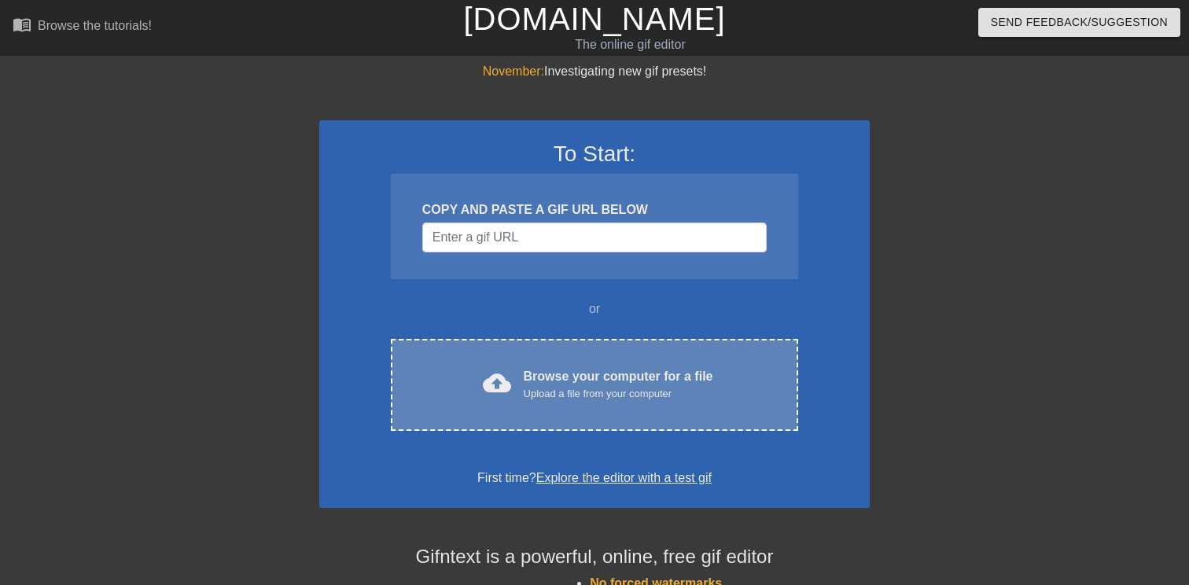
click at [558, 378] on div "Browse your computer for a file Upload a file from your computer" at bounding box center [618, 384] width 189 height 35
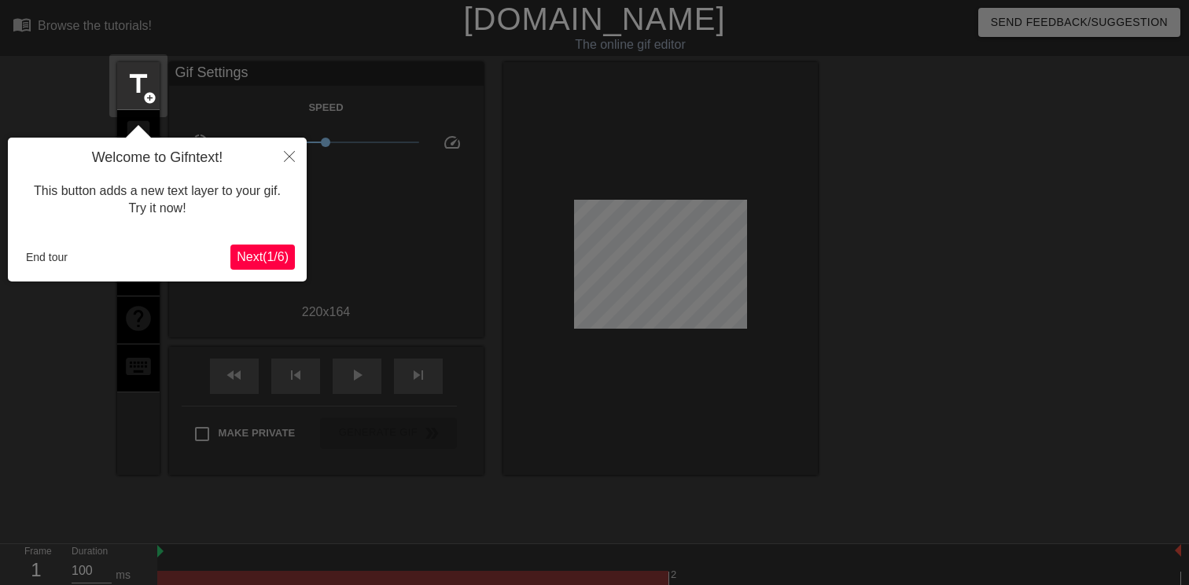
scroll to position [39, 0]
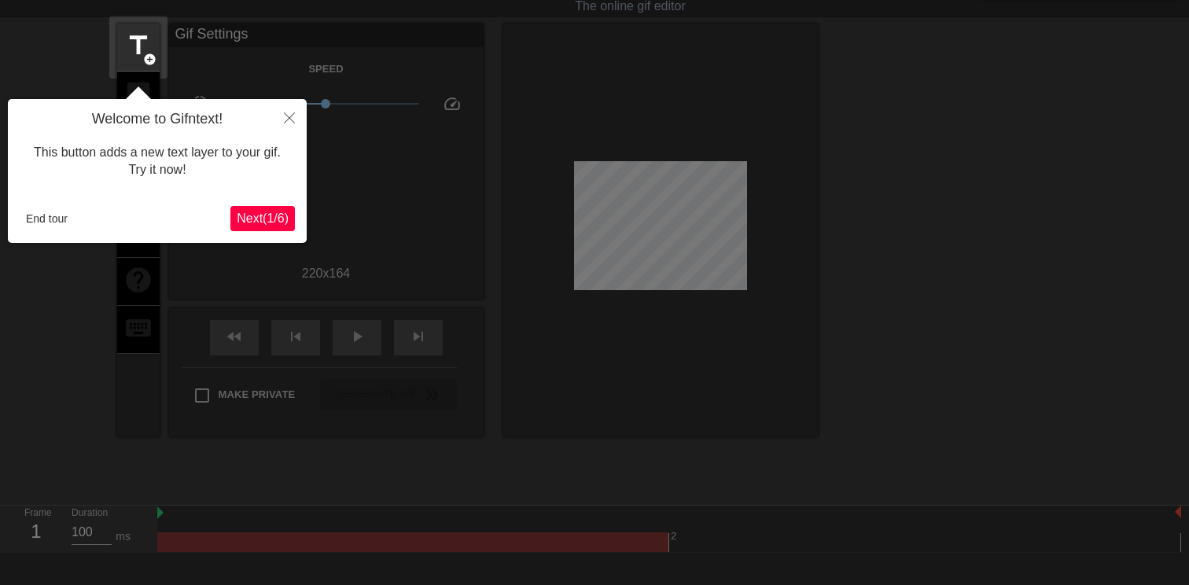
click at [257, 219] on span "Next ( 1 / 6 )" at bounding box center [263, 217] width 52 height 13
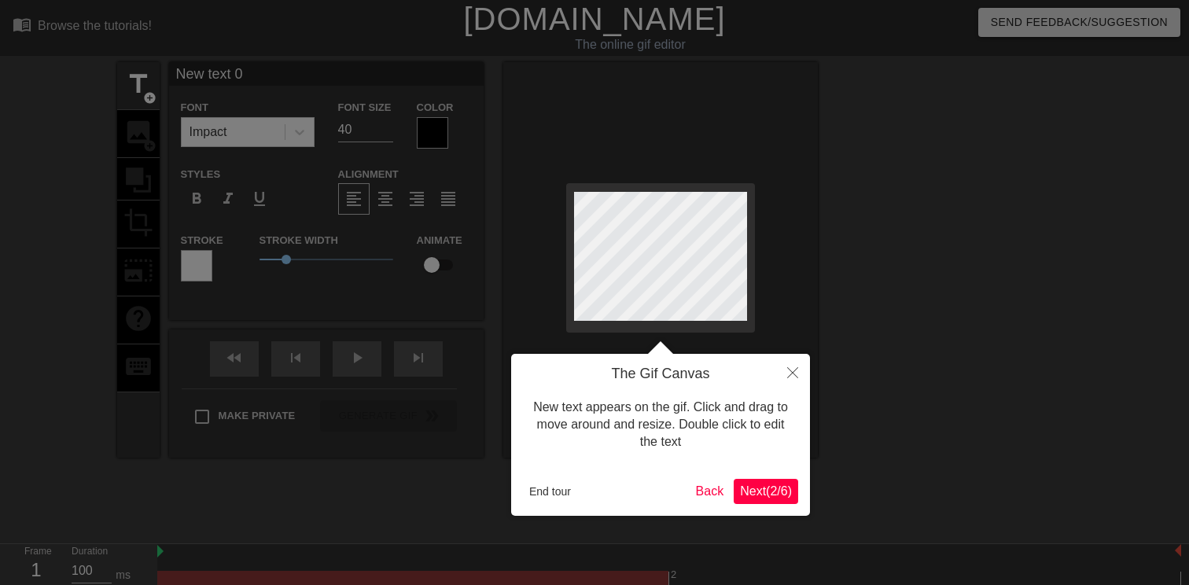
click at [740, 484] on span "Next ( 2 / 6 )" at bounding box center [766, 490] width 52 height 13
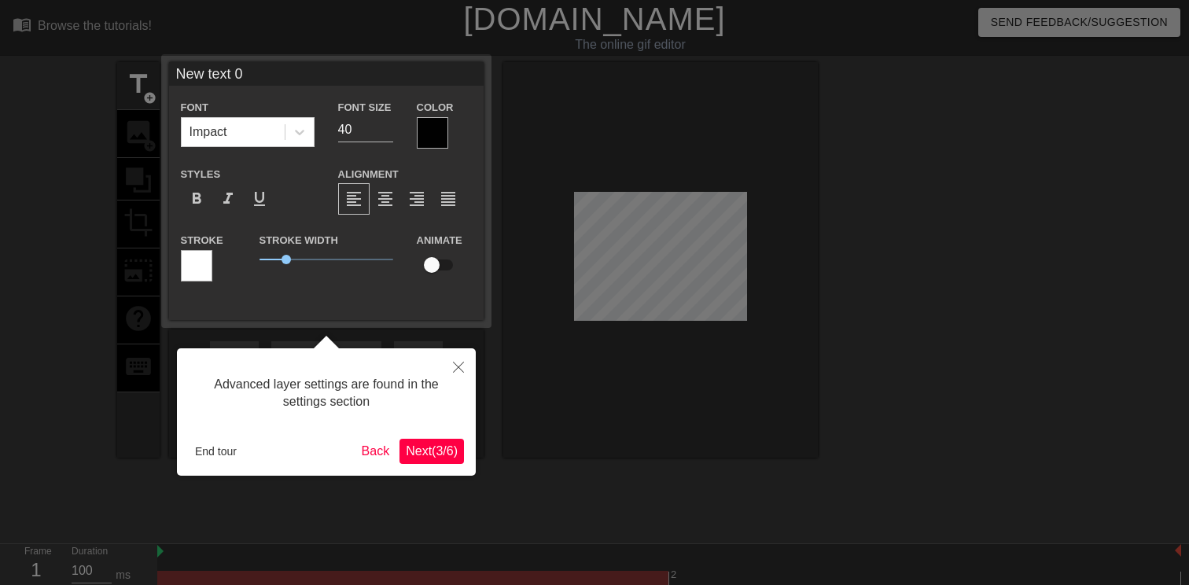
scroll to position [39, 0]
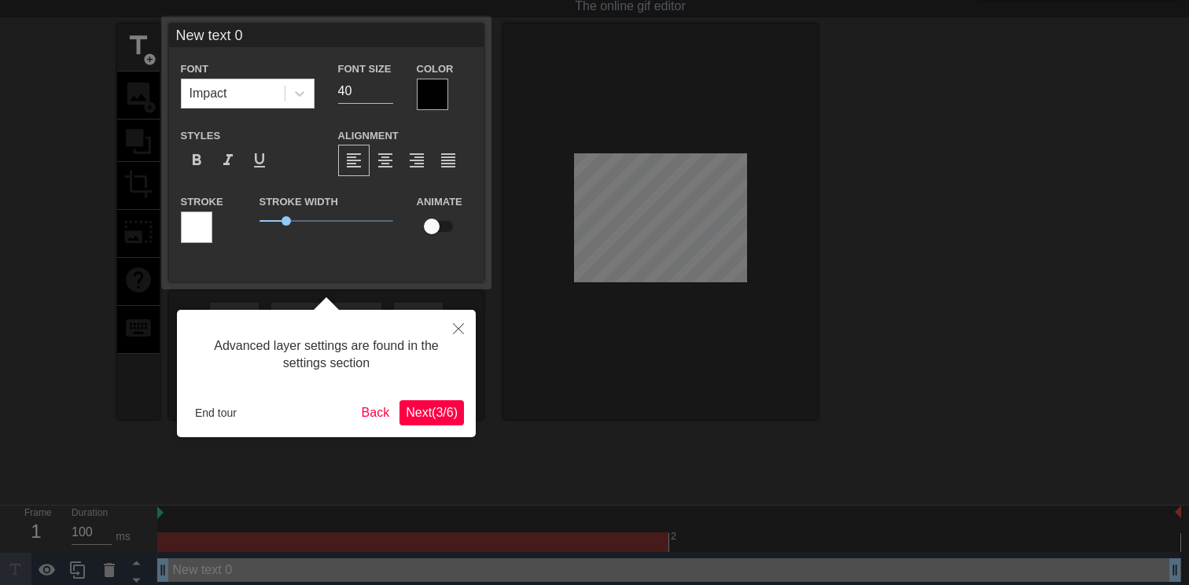
click at [419, 415] on span "Next ( 3 / 6 )" at bounding box center [432, 412] width 52 height 13
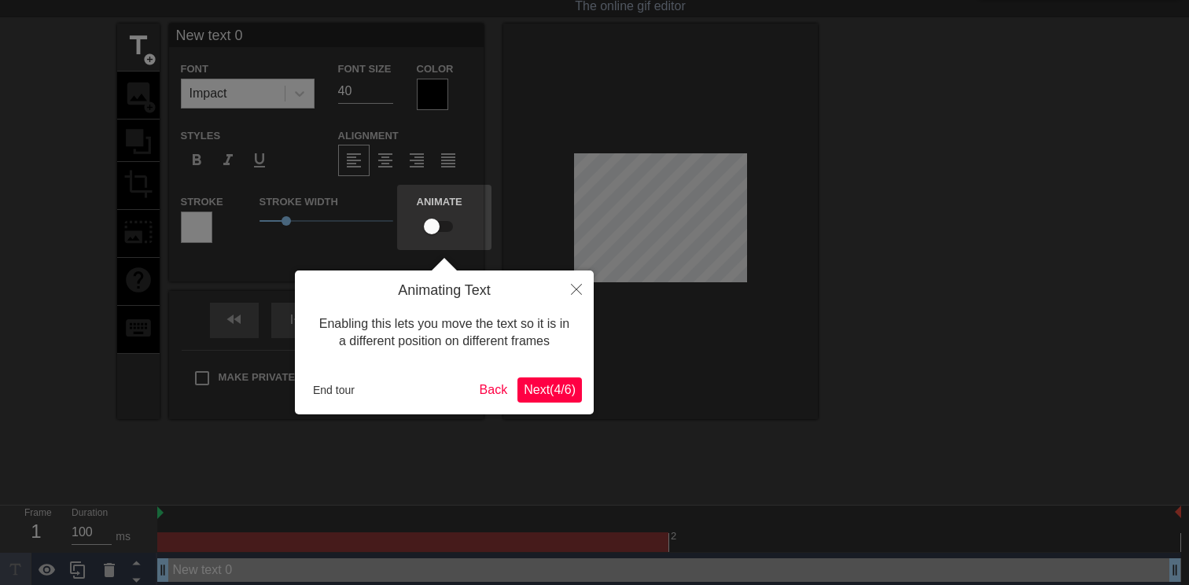
scroll to position [0, 0]
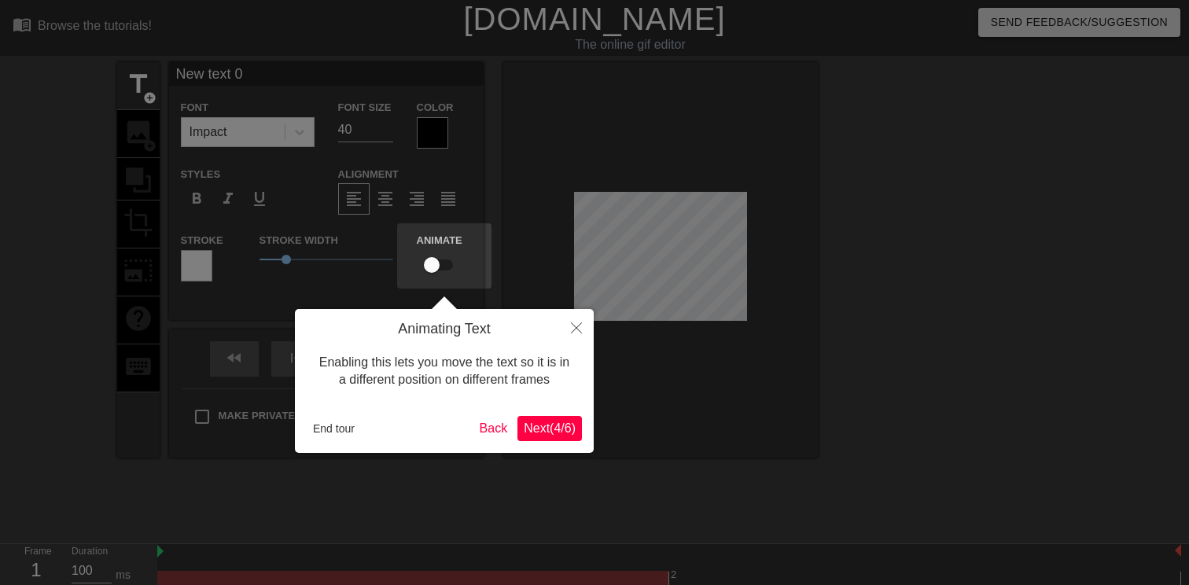
click at [546, 425] on span "Next ( 4 / 6 )" at bounding box center [550, 427] width 52 height 13
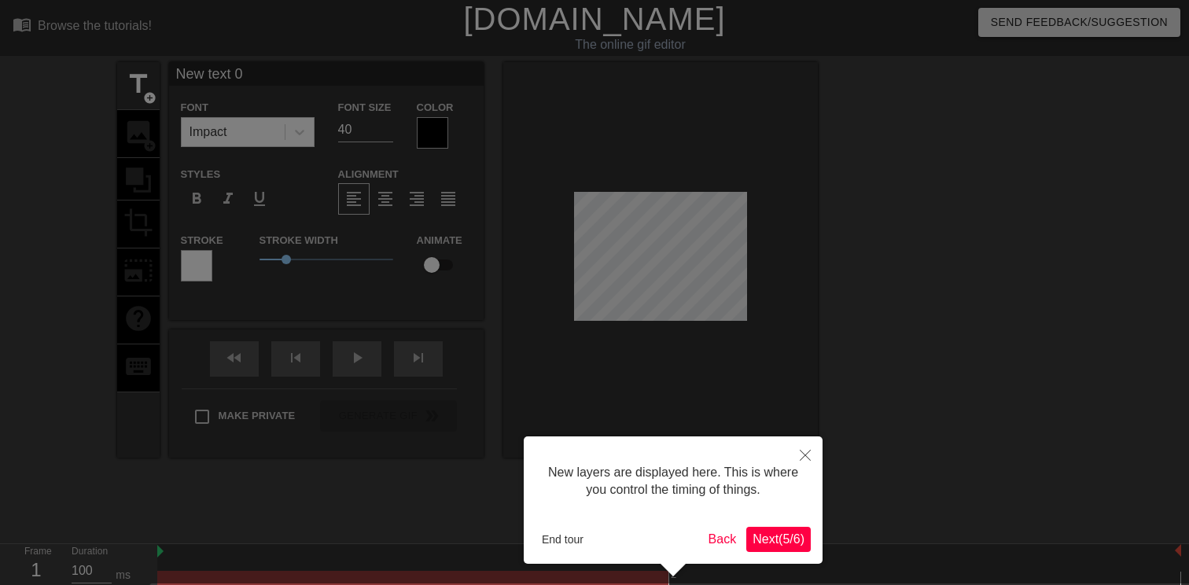
scroll to position [56, 0]
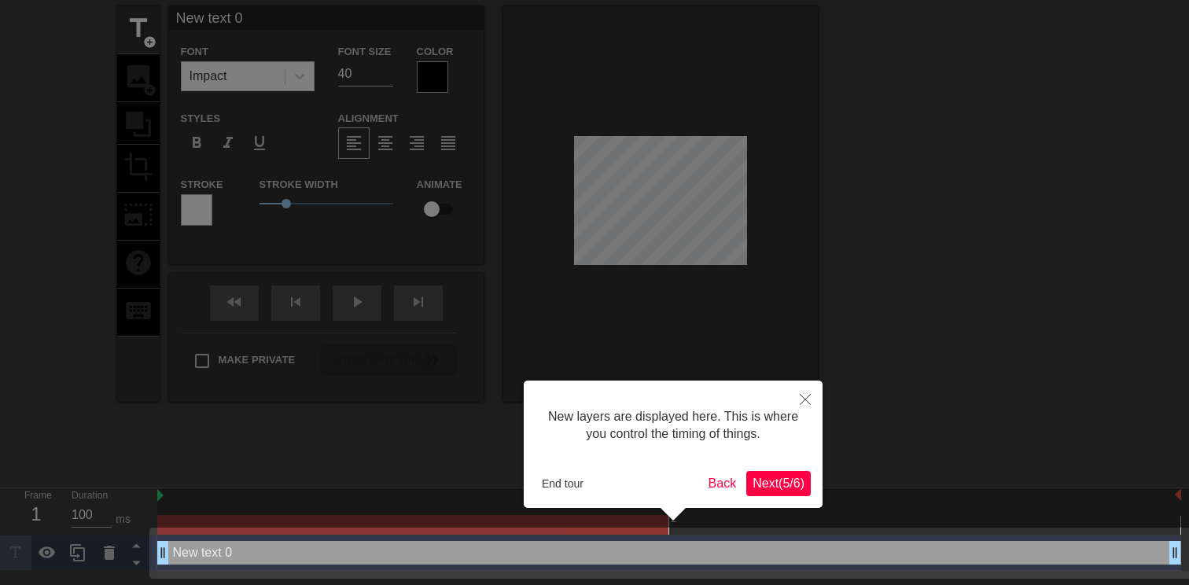
click at [752, 477] on span "Next ( 5 / 6 )" at bounding box center [778, 482] width 52 height 13
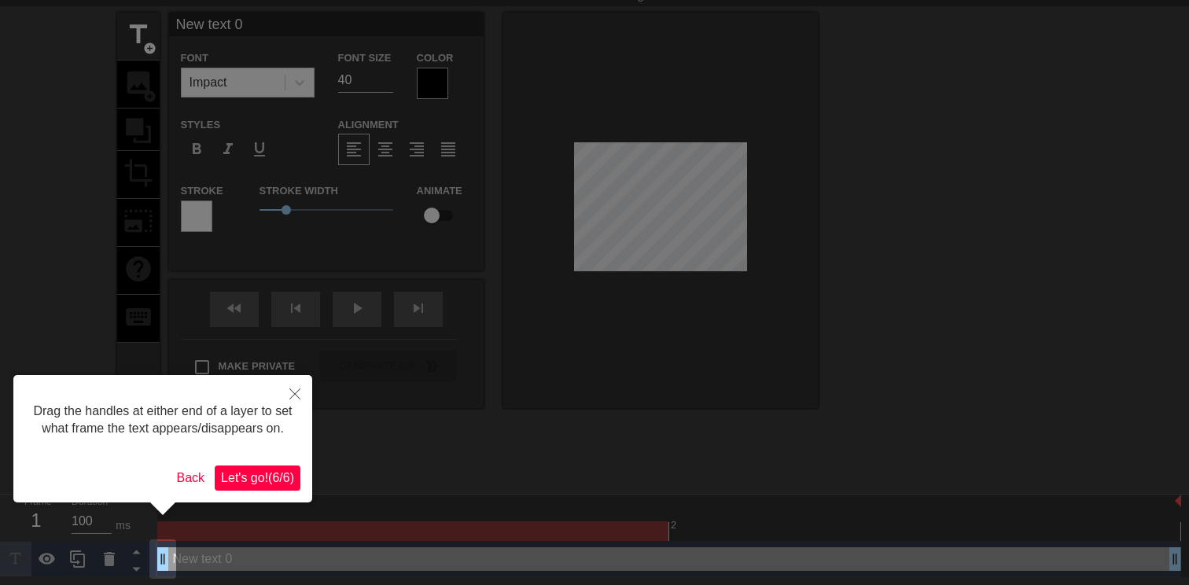
scroll to position [0, 0]
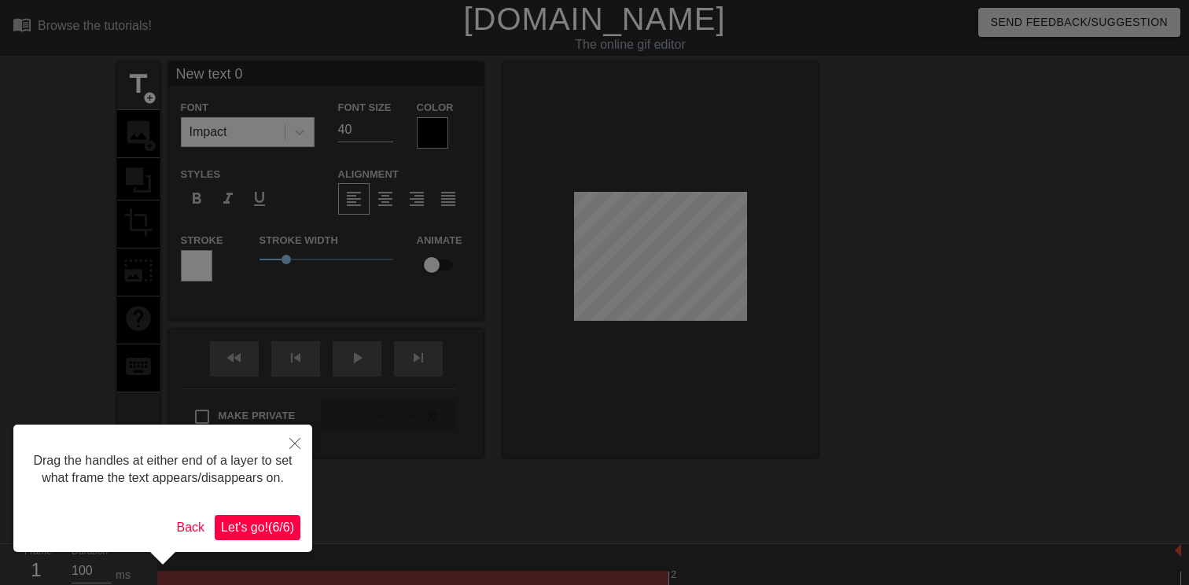
click at [256, 534] on span "Let's go! ( 6 / 6 )" at bounding box center [257, 526] width 73 height 13
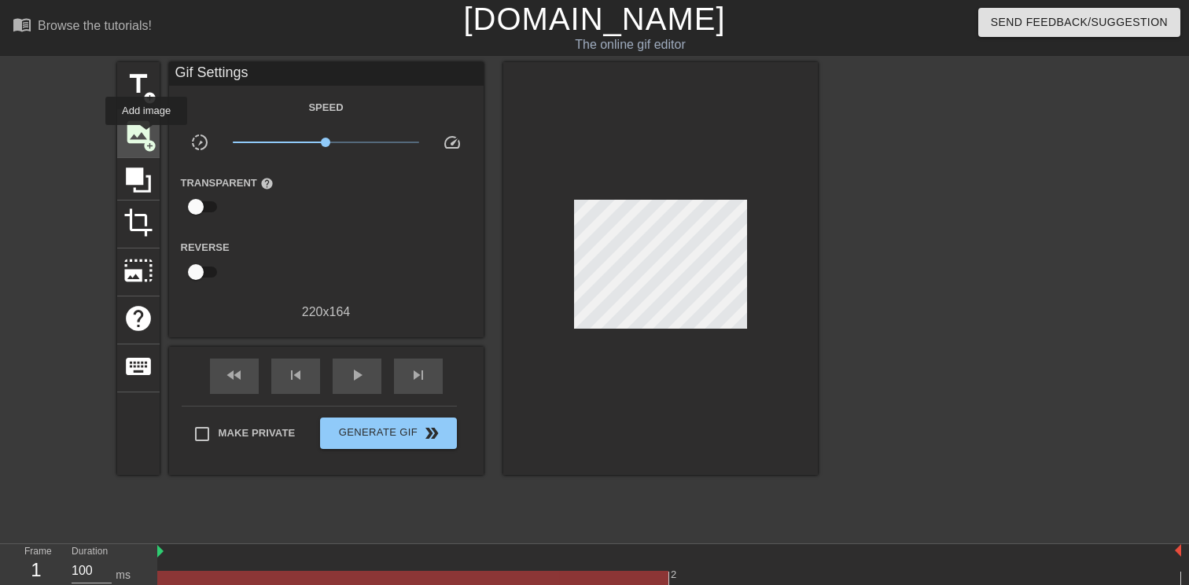
click at [147, 136] on span "image" at bounding box center [138, 132] width 30 height 30
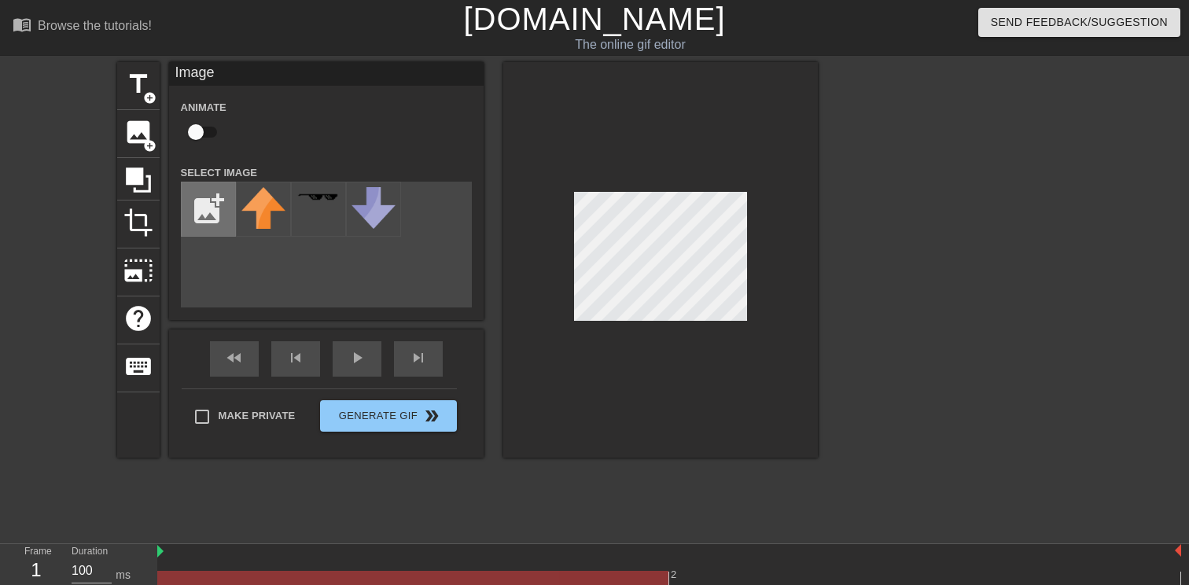
click at [192, 204] on input "file" at bounding box center [208, 208] width 53 height 53
type input "C:\fakepath\roco_big_eyes.png"
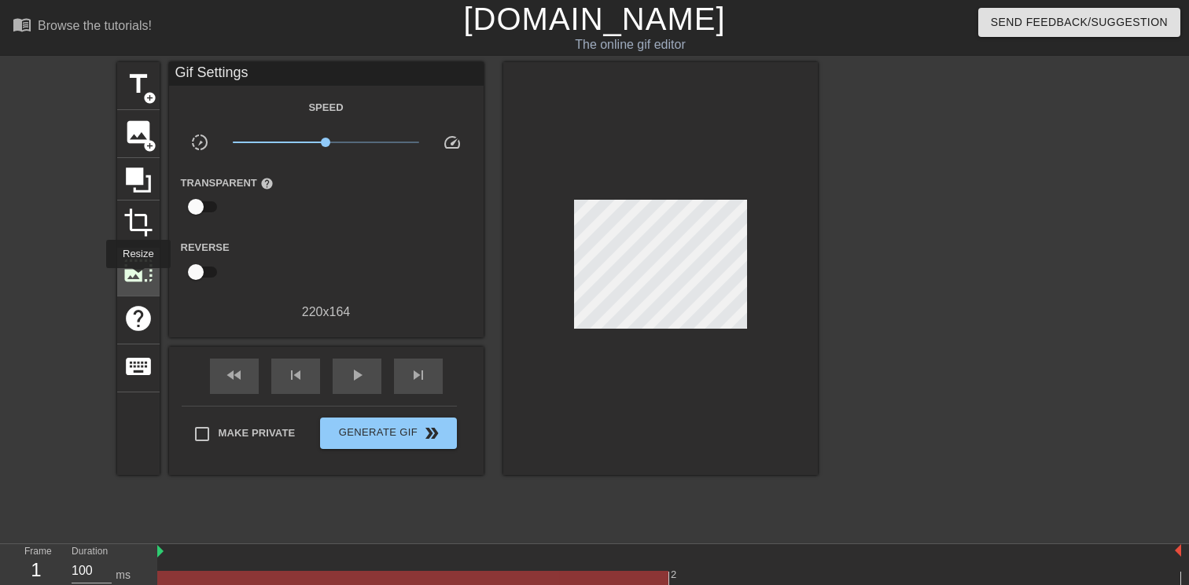
click at [138, 279] on span "photo_size_select_large" at bounding box center [138, 270] width 30 height 30
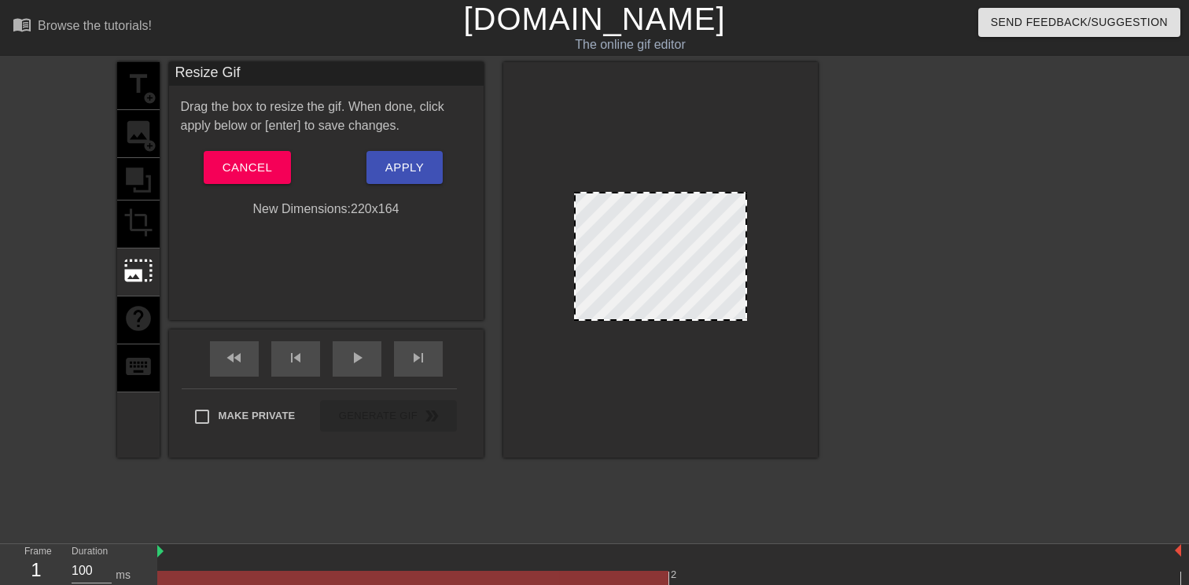
click at [141, 226] on div "title add_circle image add_circle crop photo_size_select_large help keyboard" at bounding box center [138, 259] width 42 height 395
drag, startPoint x: 575, startPoint y: 193, endPoint x: 539, endPoint y: 169, distance: 42.5
click at [539, 168] on div at bounding box center [660, 259] width 314 height 395
click at [415, 174] on span "Apply" at bounding box center [404, 167] width 39 height 20
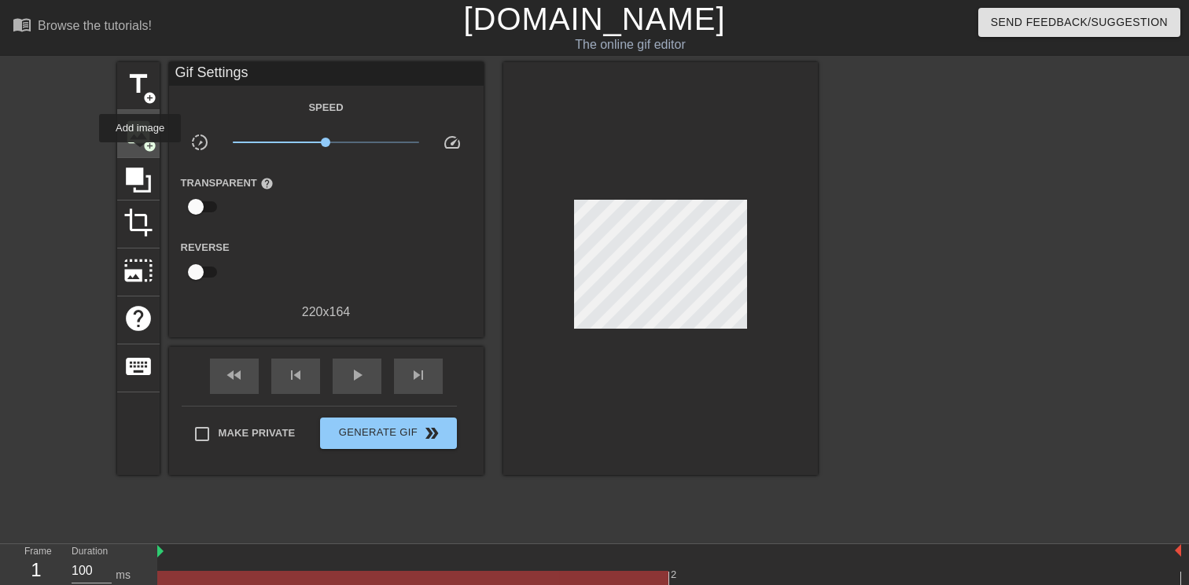
click at [141, 141] on span "image" at bounding box center [138, 132] width 30 height 30
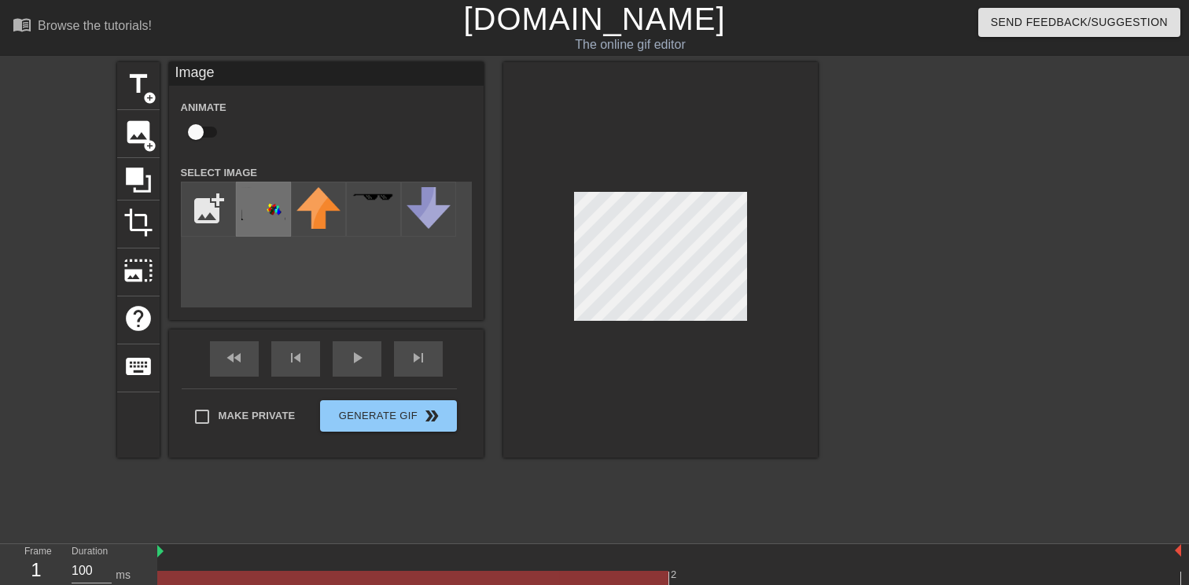
click at [272, 216] on img at bounding box center [263, 203] width 44 height 33
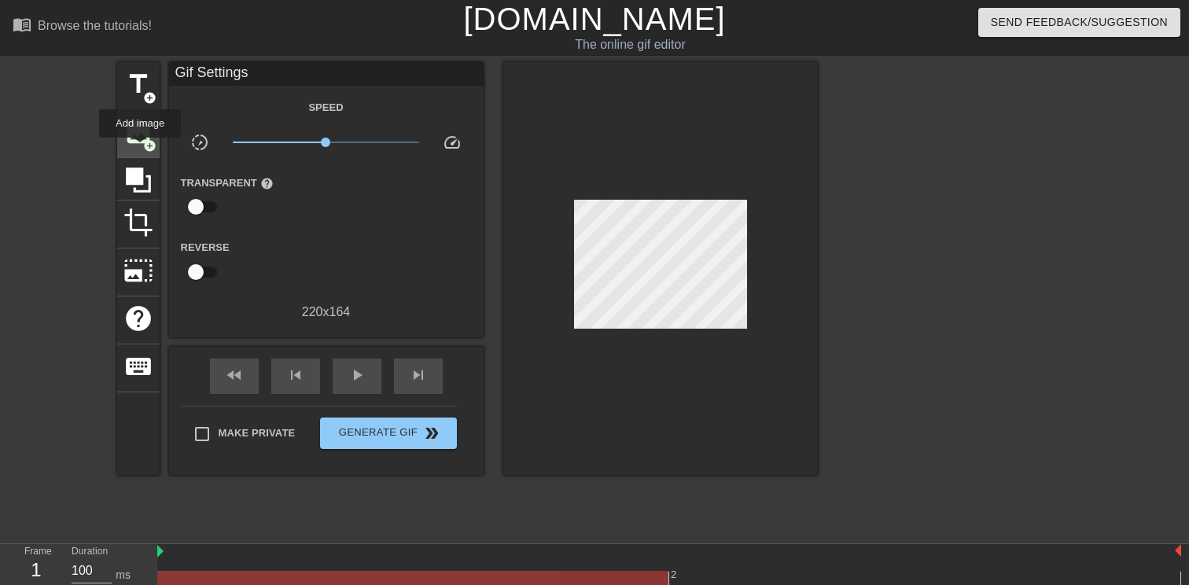
click at [141, 149] on div "image add_circle" at bounding box center [138, 134] width 42 height 48
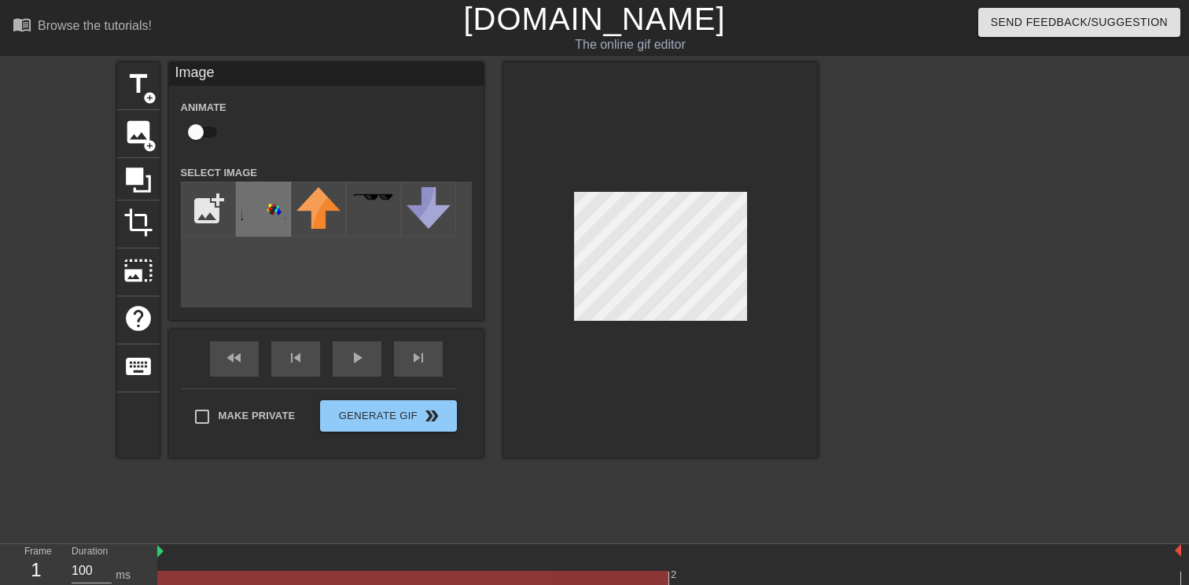
click at [279, 212] on img at bounding box center [263, 203] width 44 height 33
click at [833, 357] on div "title add_circle image add_circle crop photo_size_select_large help keyboard Im…" at bounding box center [594, 298] width 1189 height 472
click at [487, 127] on div "title add_circle image add_circle crop photo_size_select_large help keyboard Im…" at bounding box center [467, 259] width 700 height 395
click at [663, 340] on div at bounding box center [660, 259] width 314 height 395
click at [199, 129] on input "checkbox" at bounding box center [196, 132] width 90 height 30
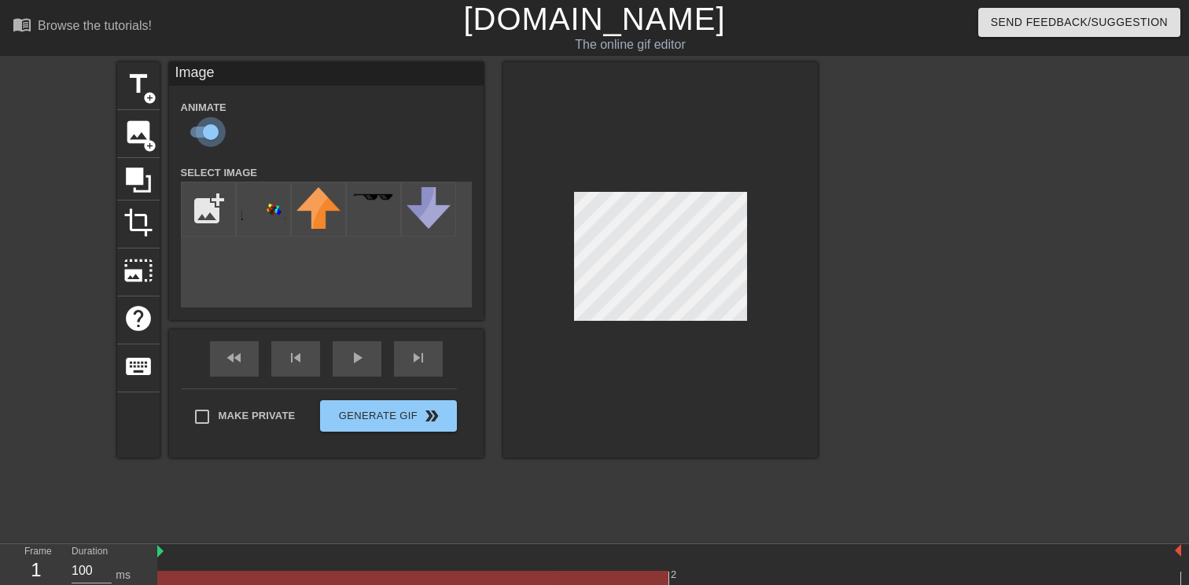
click at [204, 128] on input "checkbox" at bounding box center [211, 132] width 90 height 30
checkbox input "false"
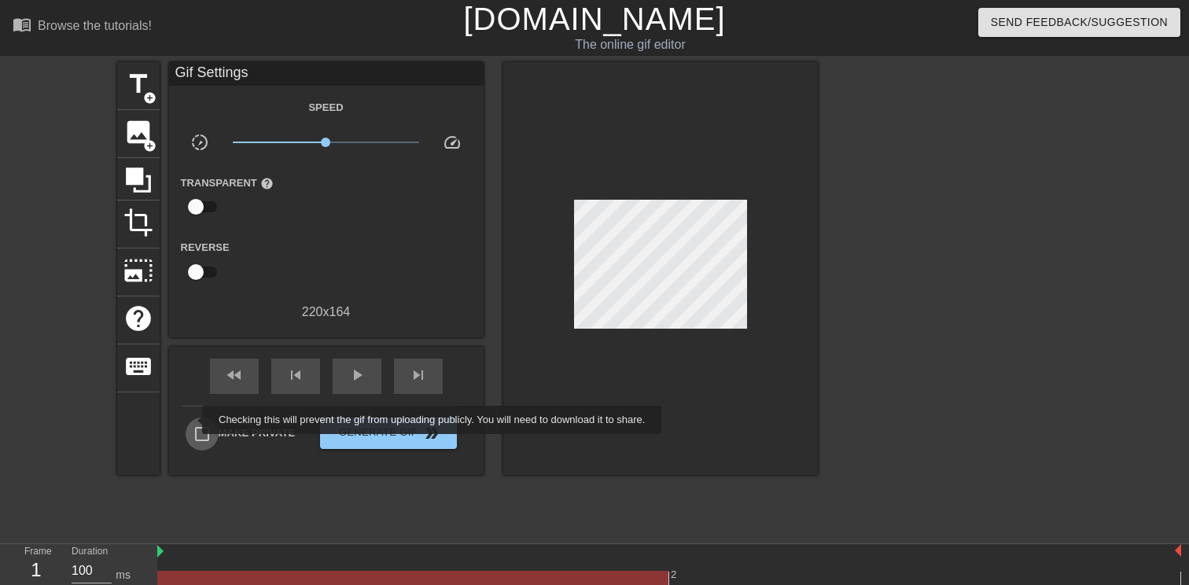
click at [192, 420] on input "Make Private" at bounding box center [202, 433] width 33 height 33
checkbox input "true"
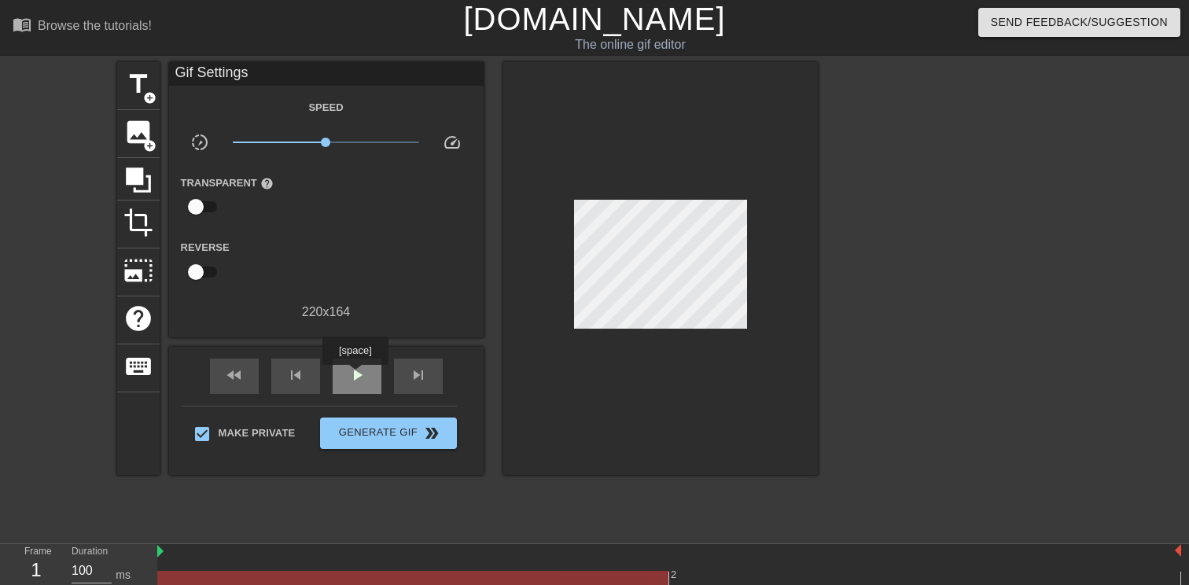
click at [357, 376] on span "play_arrow" at bounding box center [356, 375] width 19 height 19
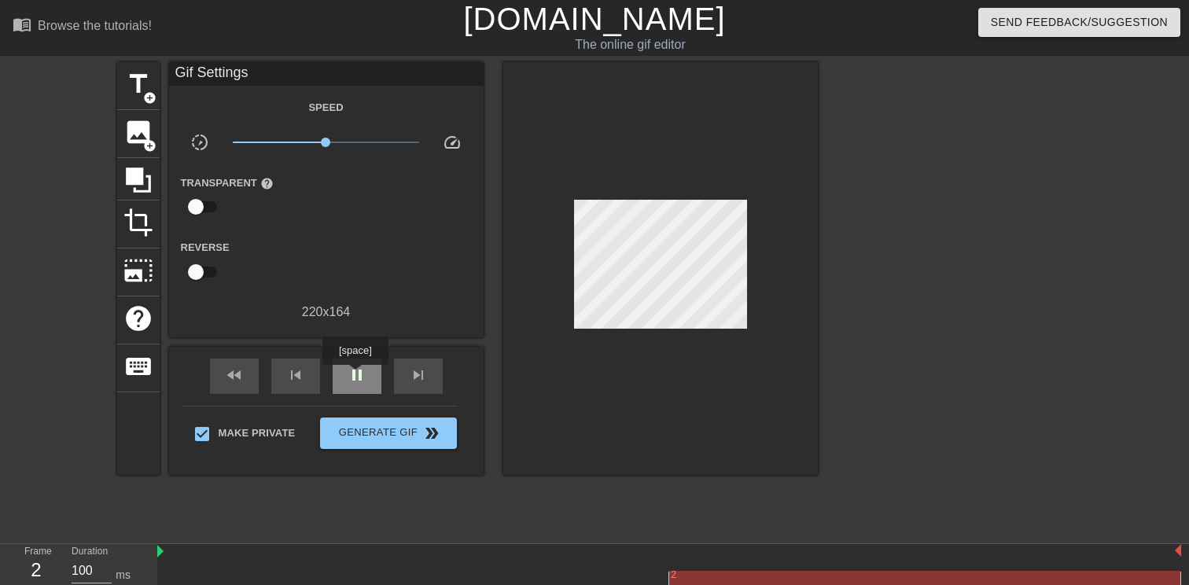
click at [357, 376] on span "pause" at bounding box center [356, 375] width 19 height 19
click at [154, 134] on div "image add_circle" at bounding box center [138, 134] width 42 height 48
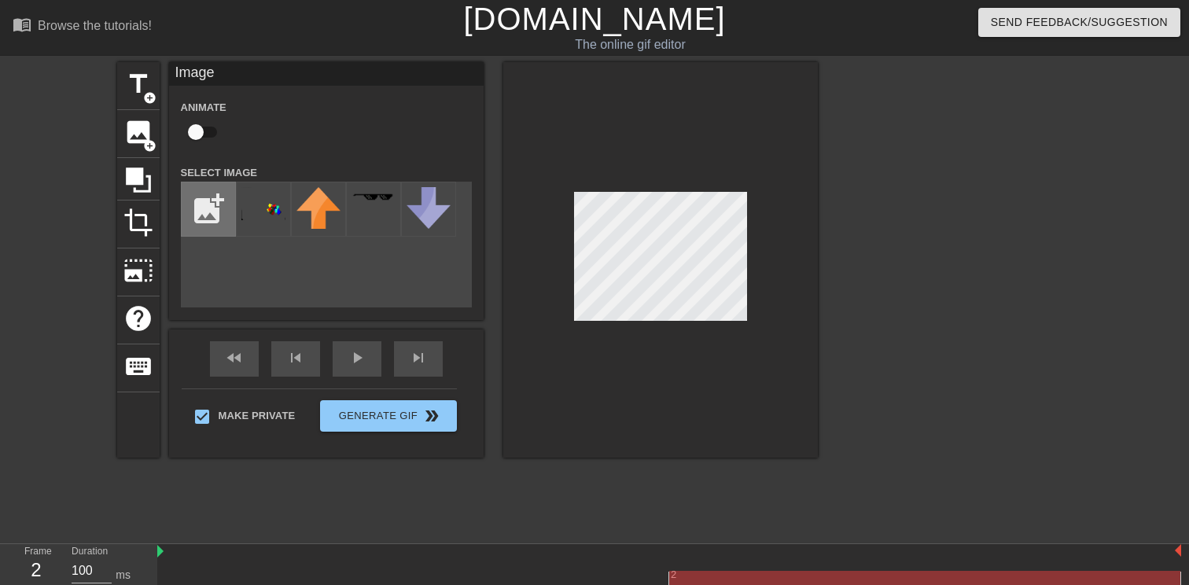
click at [220, 198] on input "file" at bounding box center [208, 208] width 53 height 53
click at [272, 218] on img at bounding box center [263, 203] width 44 height 33
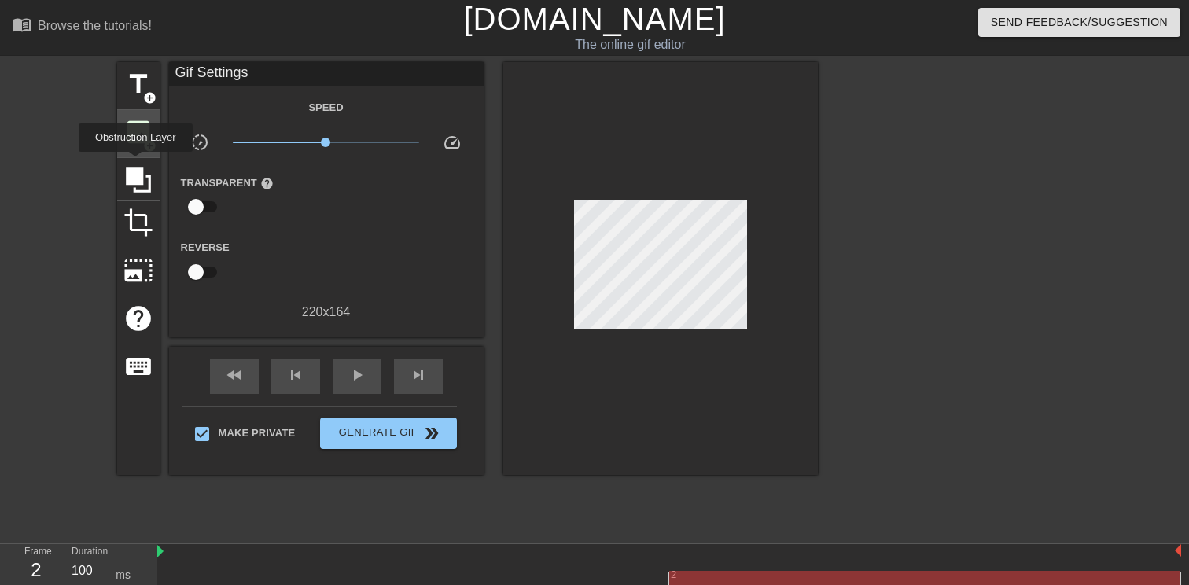
click at [137, 142] on span "image" at bounding box center [138, 132] width 30 height 30
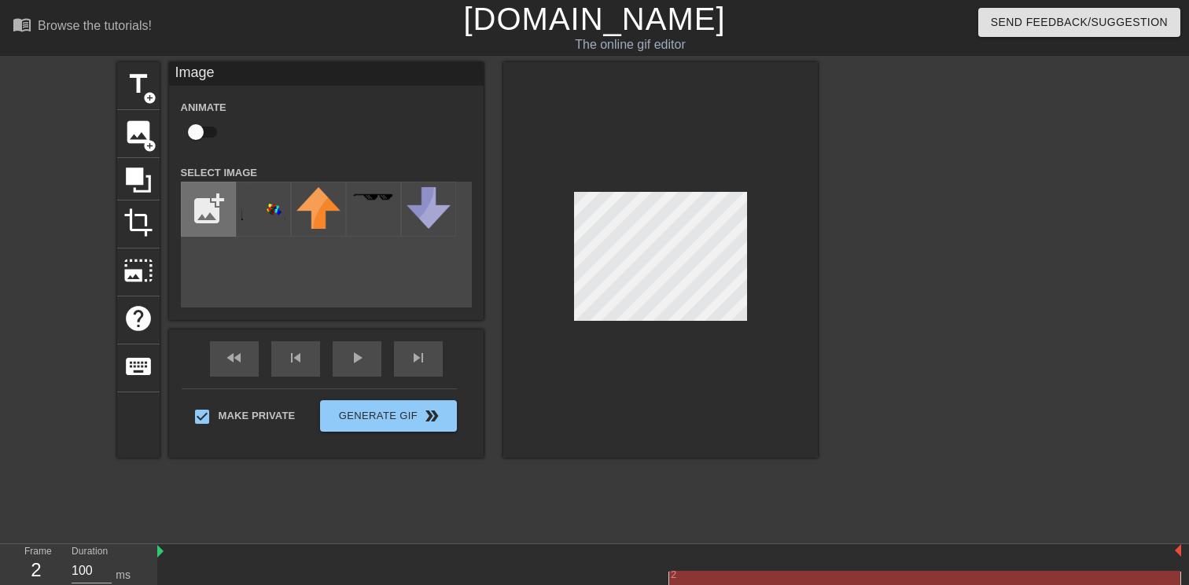
click at [218, 210] on input "file" at bounding box center [208, 208] width 53 height 53
type input "C:\fakepath\roco_big_eyes.png"
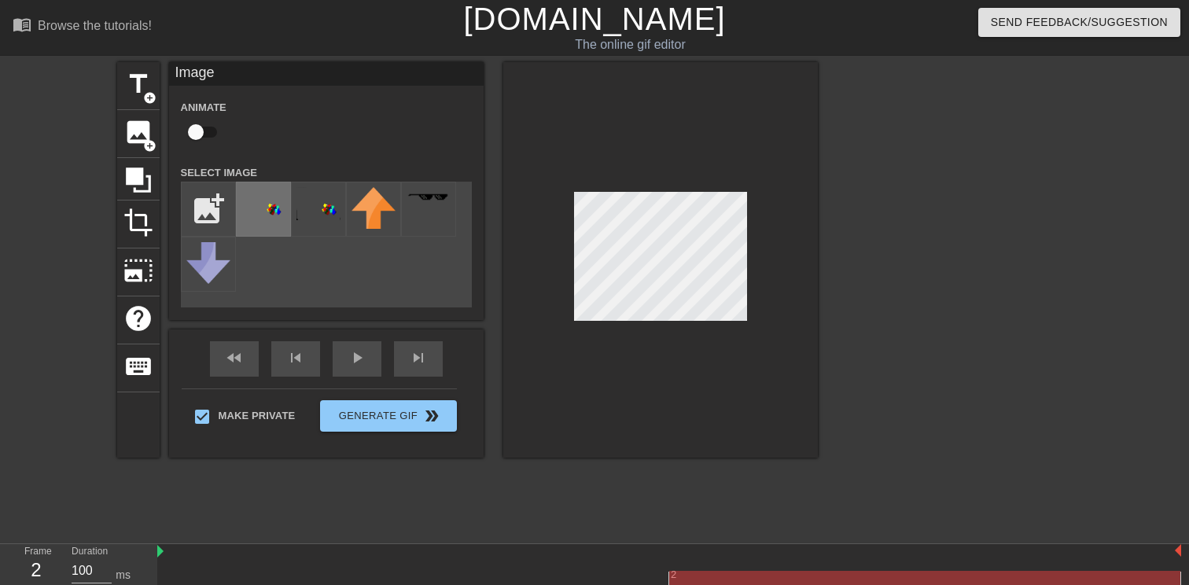
click at [257, 221] on div at bounding box center [263, 209] width 55 height 55
click at [614, 363] on div at bounding box center [660, 259] width 314 height 395
click at [685, 143] on div at bounding box center [660, 259] width 314 height 395
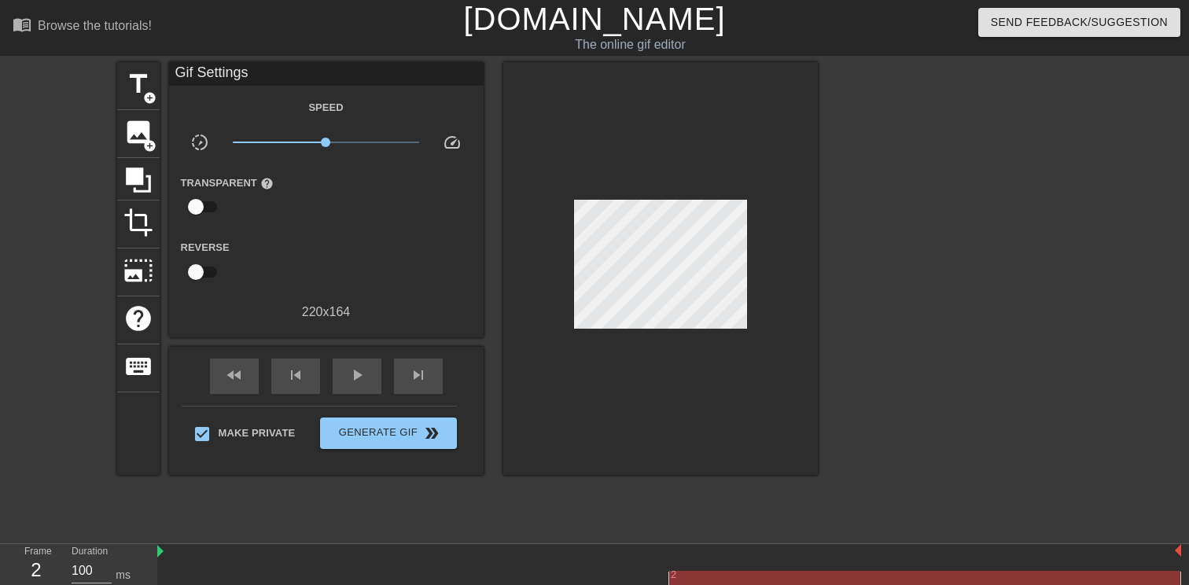
click at [752, 274] on div at bounding box center [660, 268] width 314 height 413
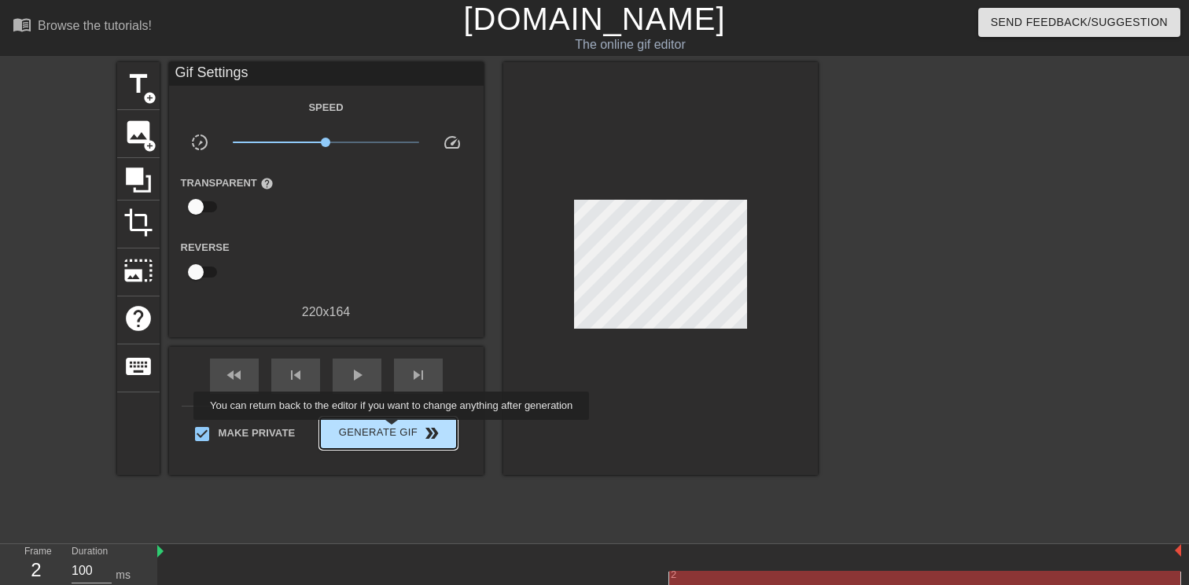
click at [402, 432] on span "Generate Gif double_arrow" at bounding box center [387, 433] width 123 height 19
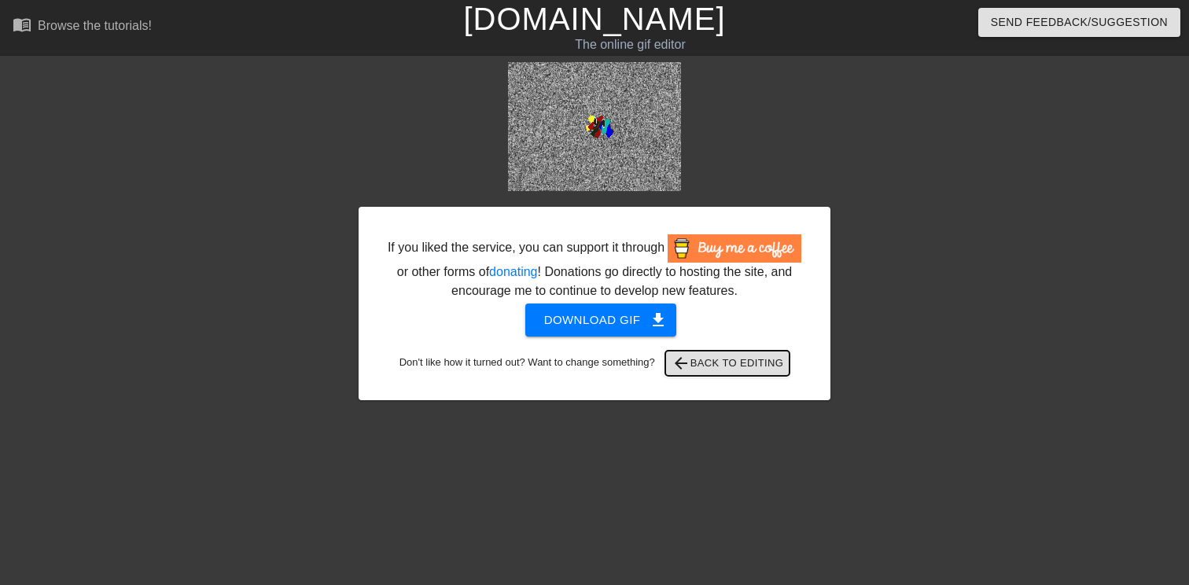
click at [719, 373] on span "arrow_back Back to Editing" at bounding box center [727, 363] width 112 height 19
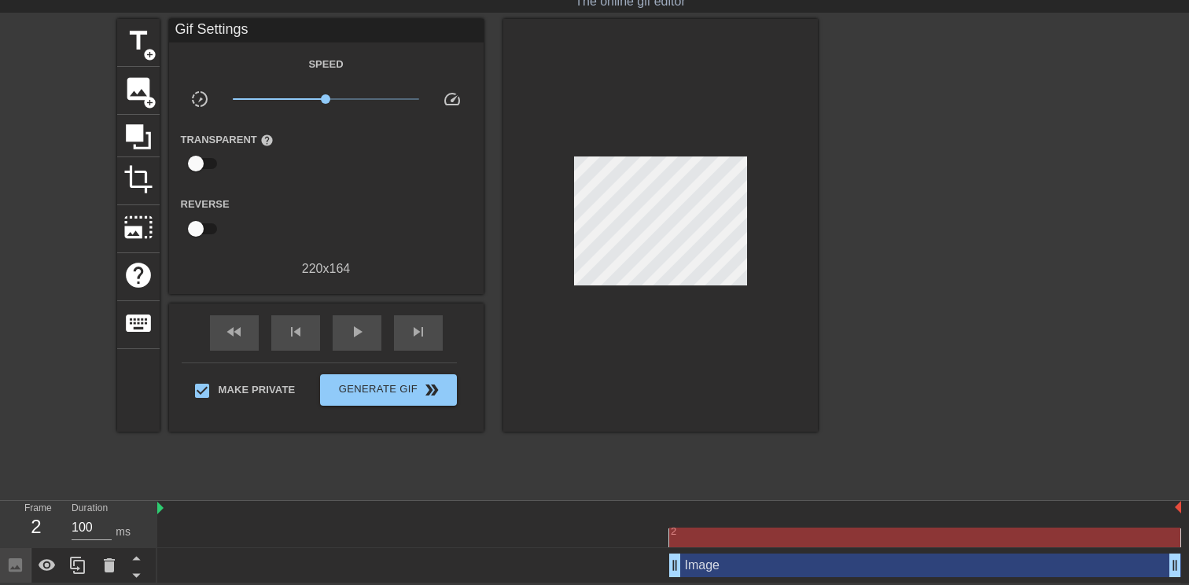
scroll to position [44, 0]
click at [404, 334] on div "skip_next" at bounding box center [418, 332] width 49 height 35
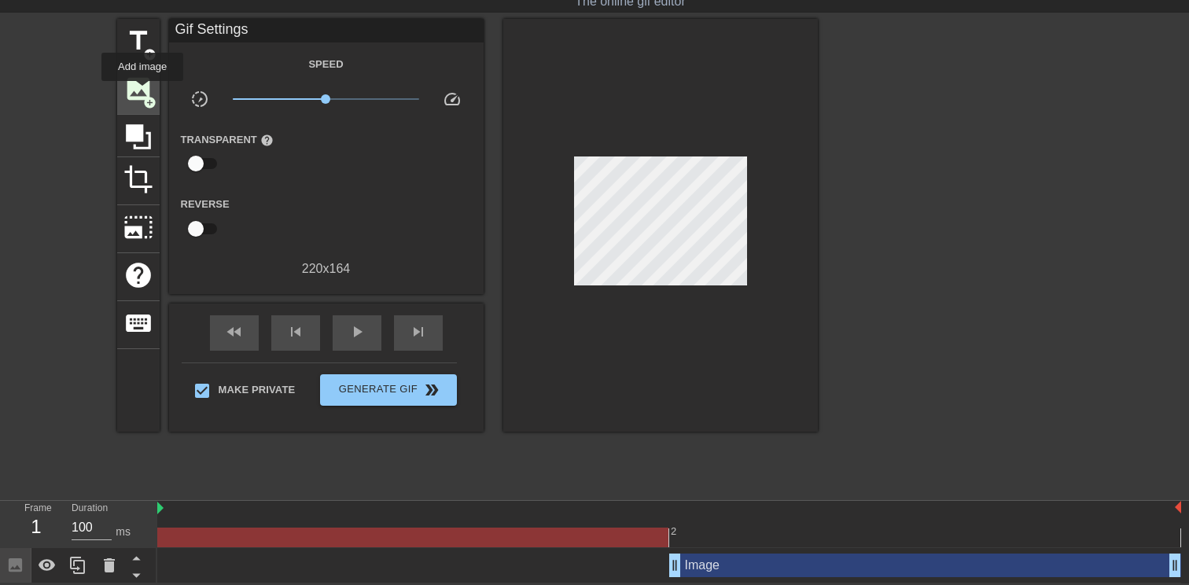
click at [143, 92] on span "image" at bounding box center [138, 89] width 30 height 30
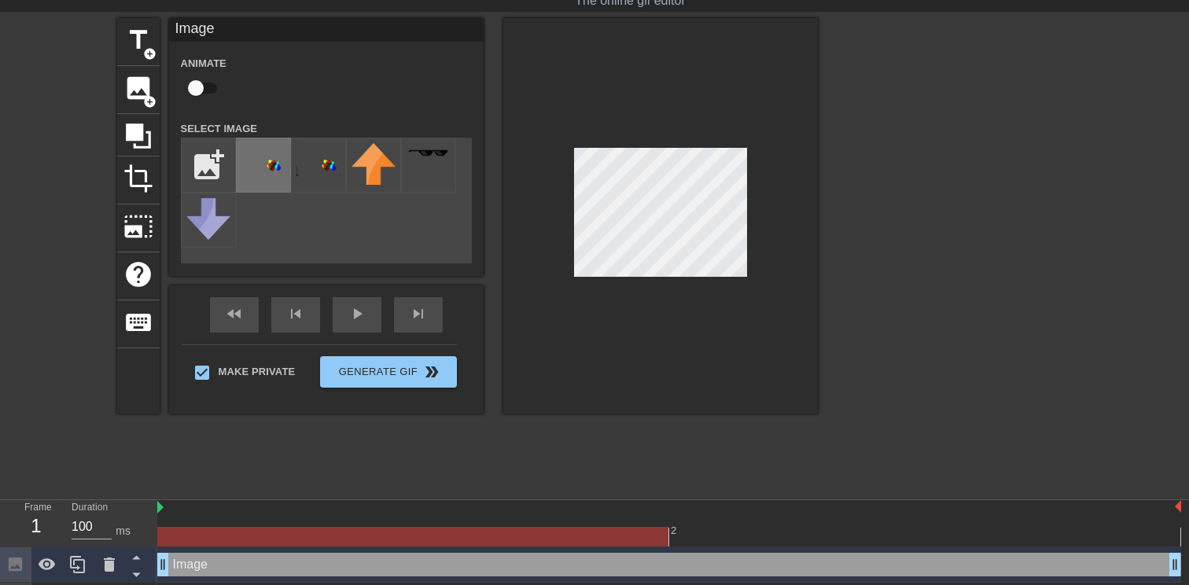
click at [264, 168] on img at bounding box center [263, 159] width 44 height 33
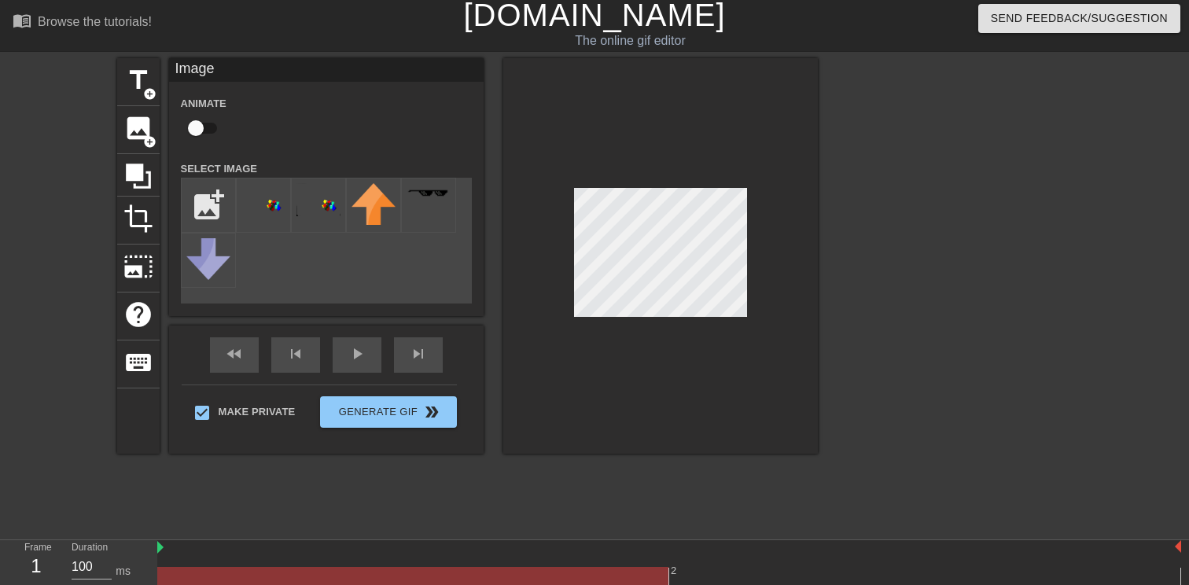
scroll to position [23, 1]
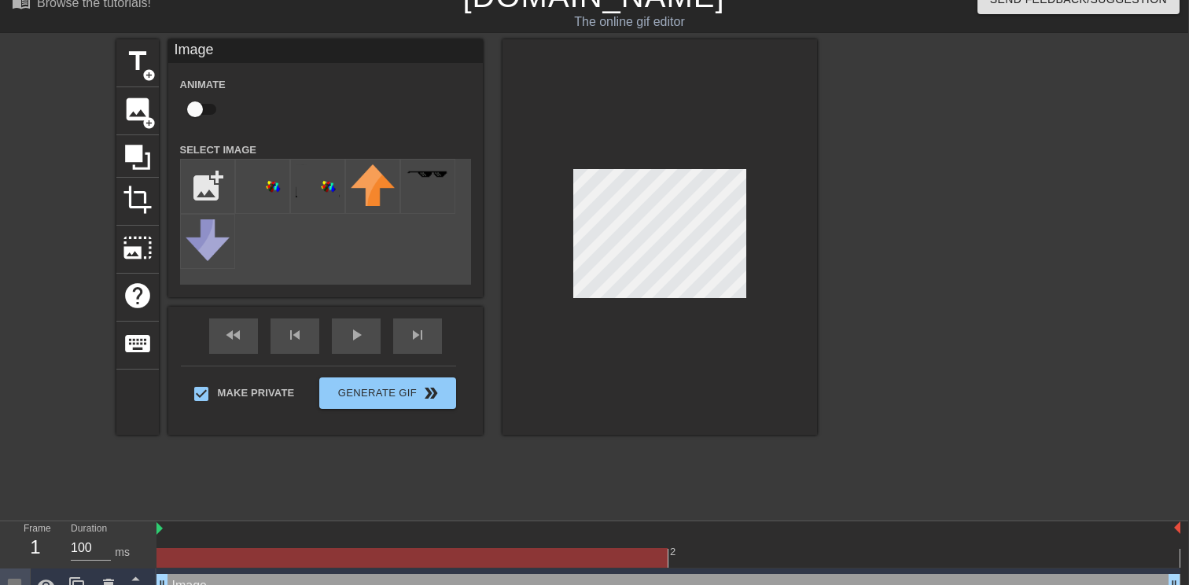
click at [678, 301] on div at bounding box center [659, 236] width 314 height 395
click at [693, 164] on div at bounding box center [659, 236] width 314 height 395
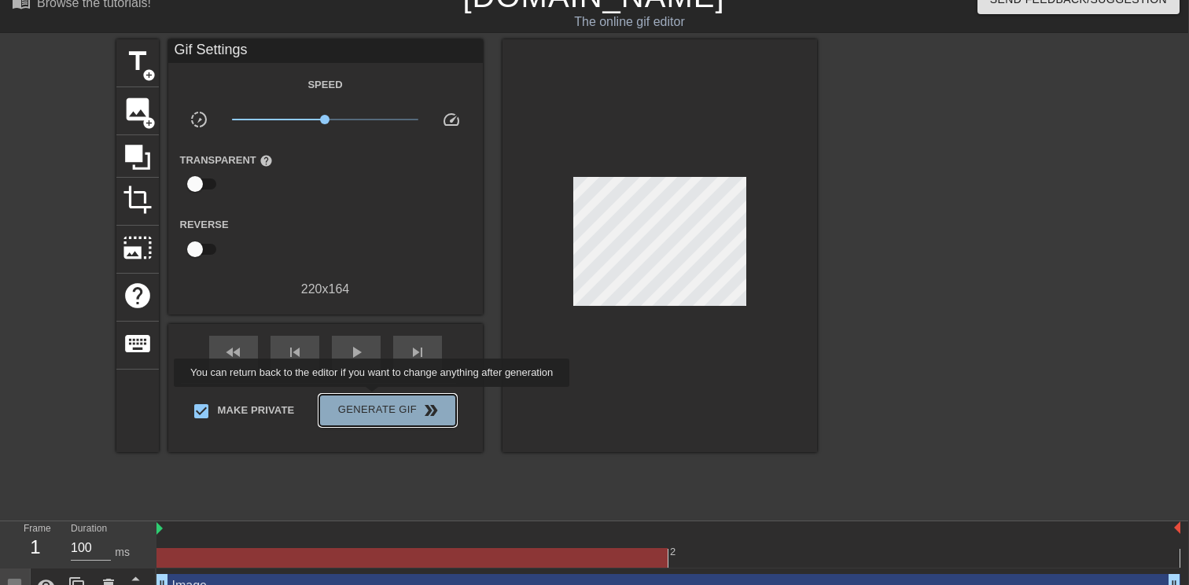
click at [382, 398] on button "Generate Gif double_arrow" at bounding box center [387, 410] width 136 height 31
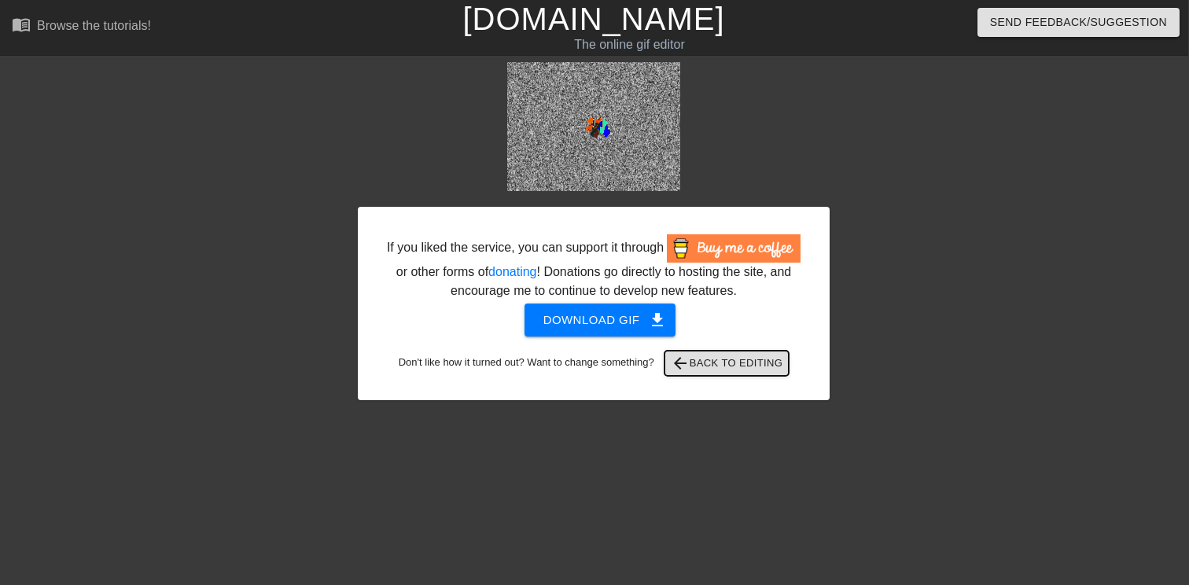
click at [709, 373] on span "arrow_back Back to Editing" at bounding box center [727, 363] width 112 height 19
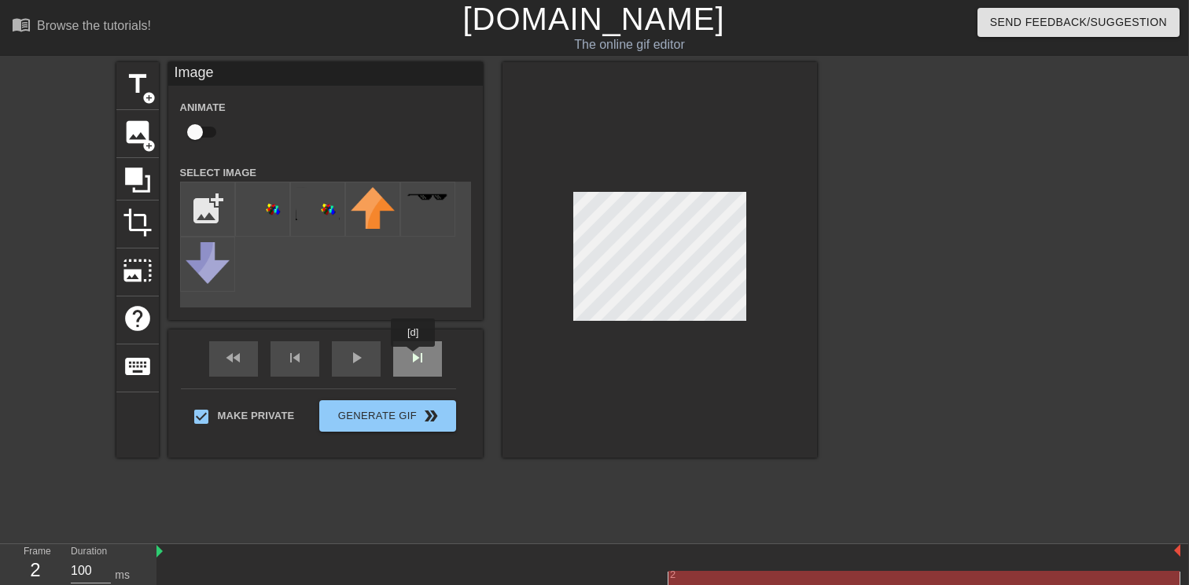
click at [414, 356] on div "fast_rewind skip_previous play_arrow skip_next" at bounding box center [325, 358] width 256 height 59
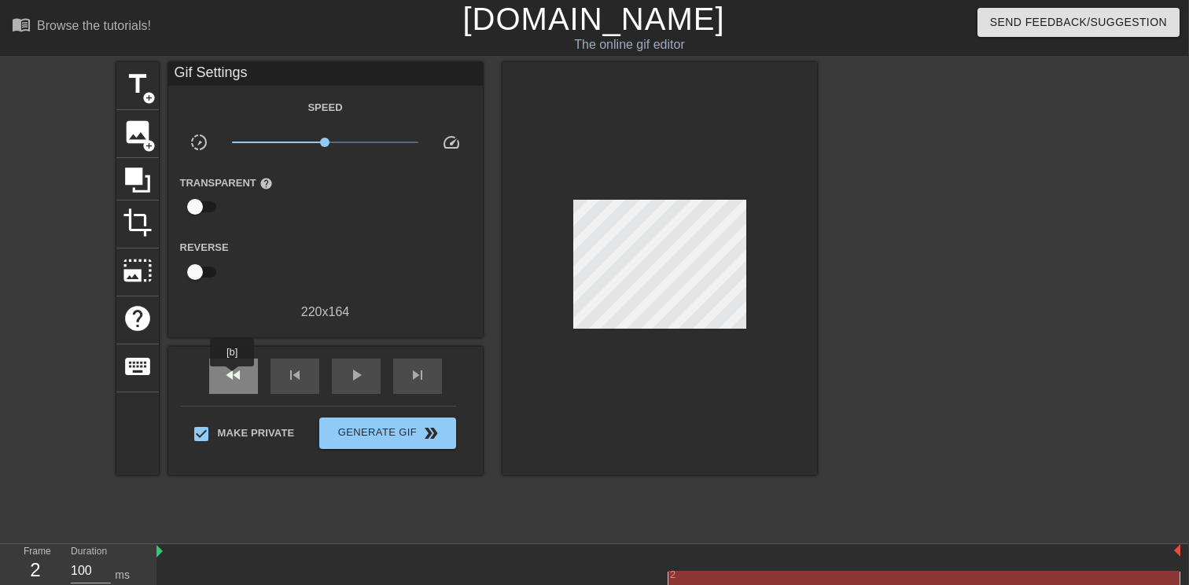
click at [233, 377] on span "fast_rewind" at bounding box center [233, 375] width 19 height 19
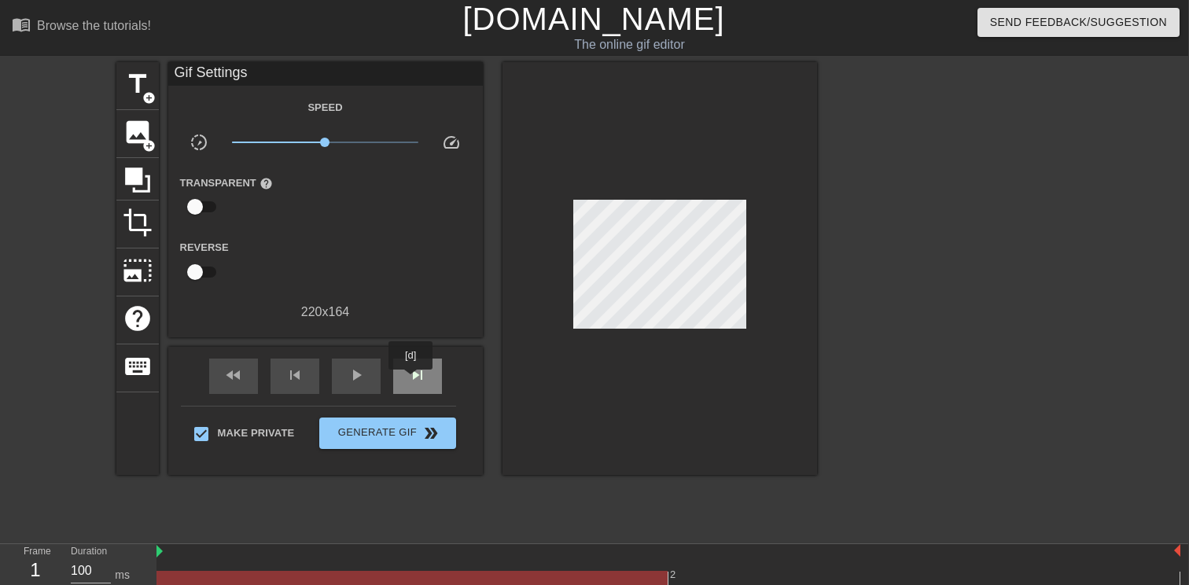
click at [425, 377] on span "skip_next" at bounding box center [417, 375] width 19 height 19
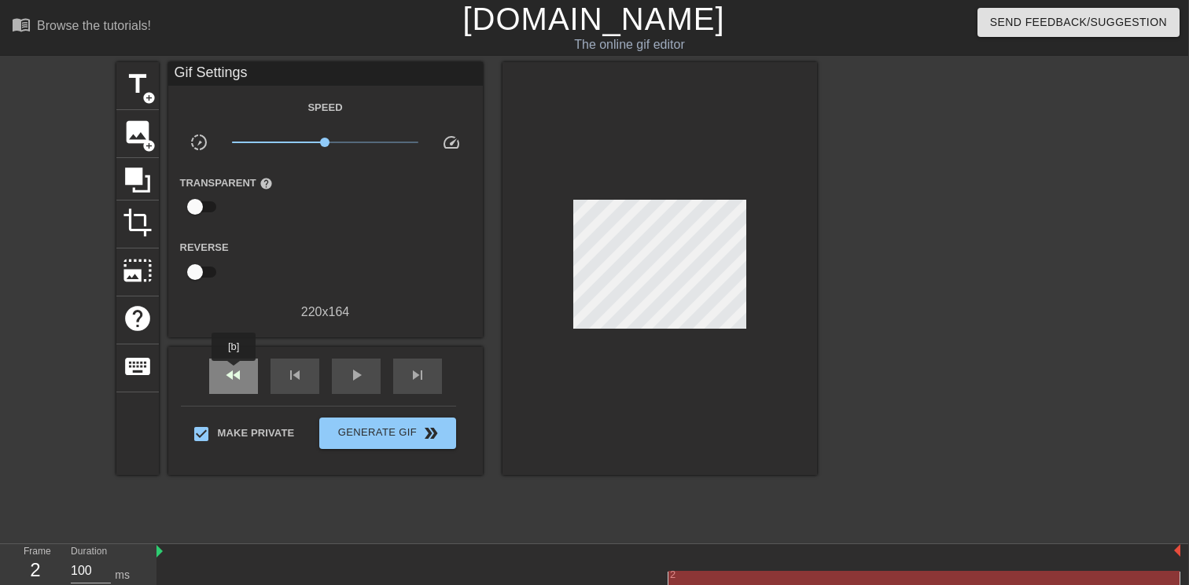
click at [230, 377] on span "fast_rewind" at bounding box center [233, 375] width 19 height 19
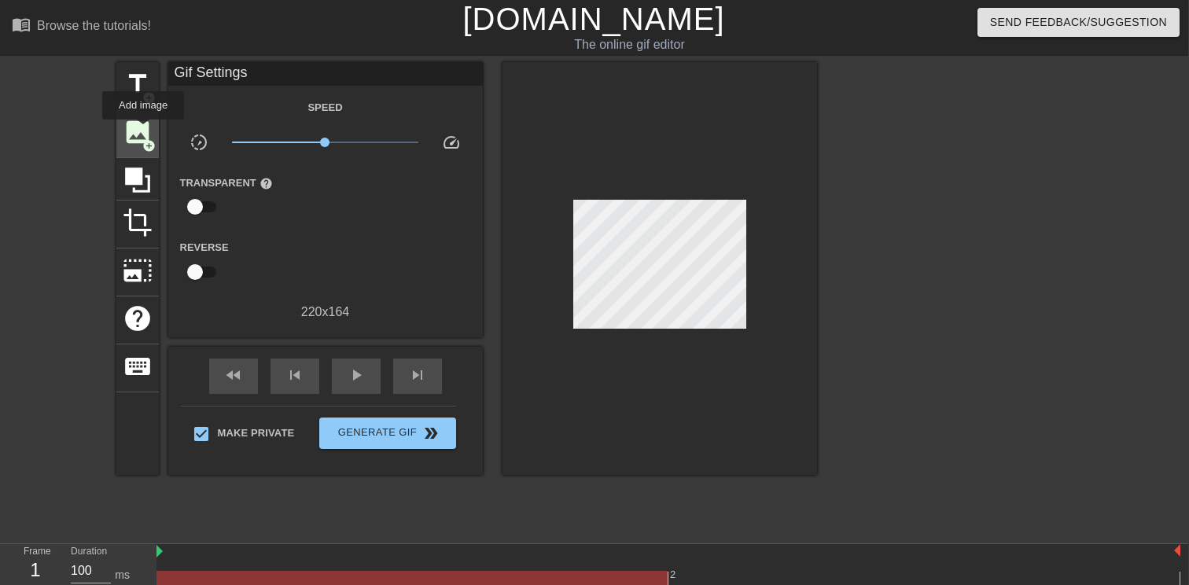
click at [144, 131] on span "image" at bounding box center [138, 132] width 30 height 30
click at [143, 123] on span "image" at bounding box center [138, 132] width 30 height 30
click at [354, 377] on span "play_arrow" at bounding box center [356, 375] width 19 height 19
click at [354, 377] on span "pause" at bounding box center [356, 375] width 19 height 19
click at [354, 377] on span "play_arrow" at bounding box center [356, 375] width 19 height 19
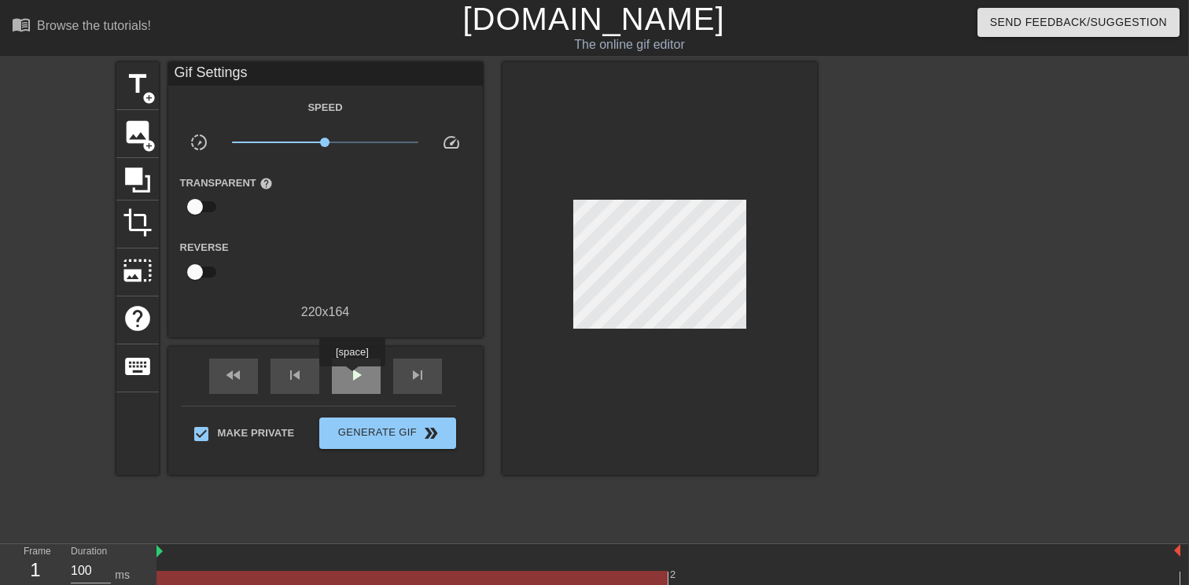
click at [354, 377] on span "play_arrow" at bounding box center [356, 375] width 19 height 19
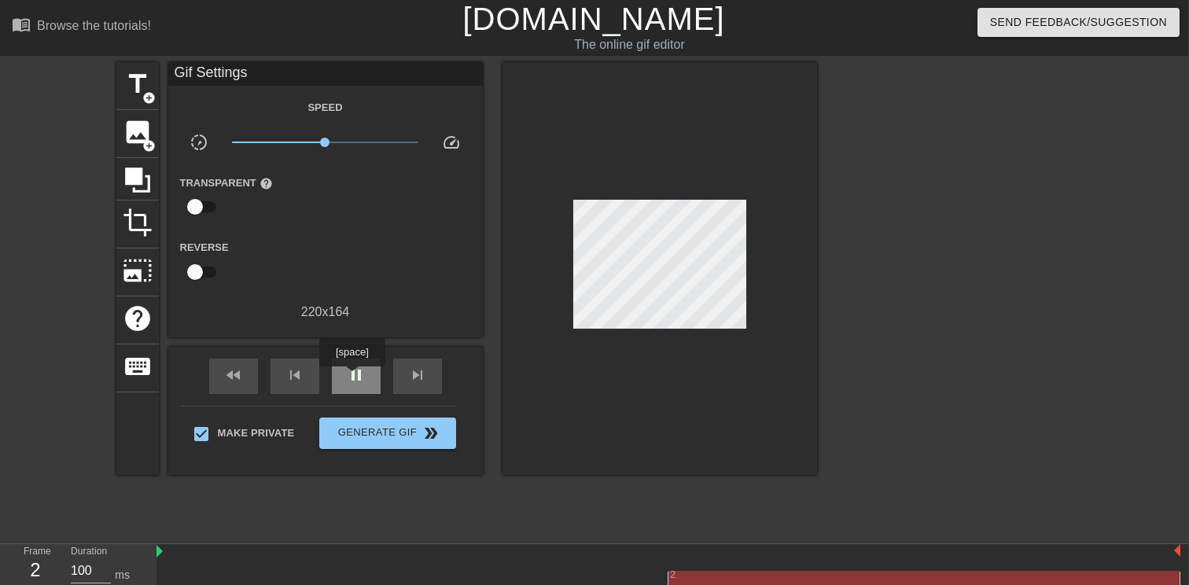
click at [354, 377] on span "pause" at bounding box center [356, 375] width 19 height 19
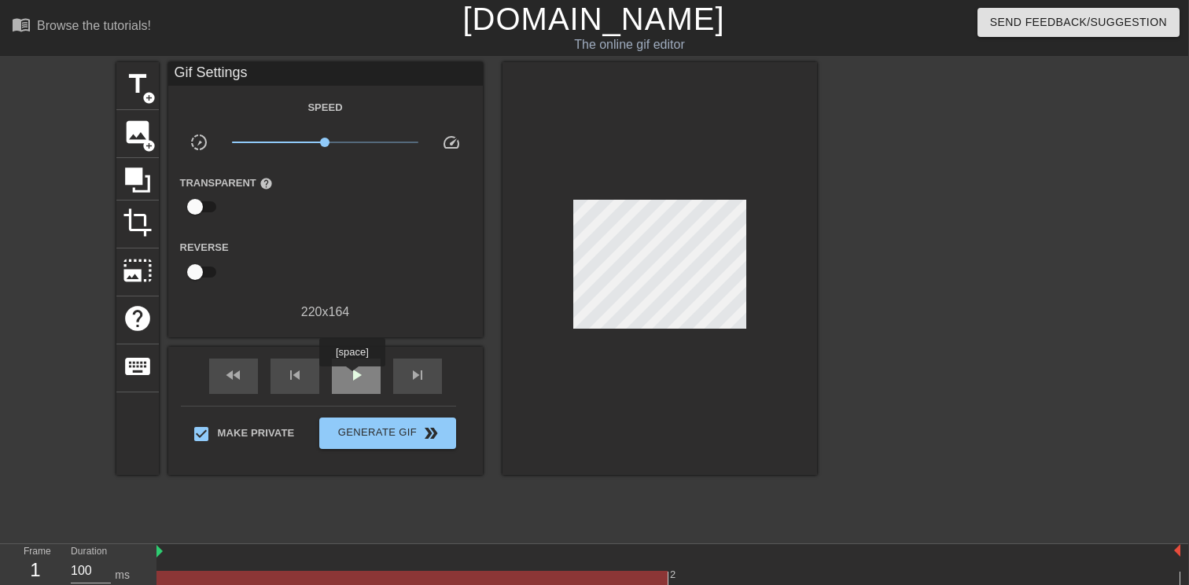
click at [354, 377] on span "play_arrow" at bounding box center [356, 375] width 19 height 19
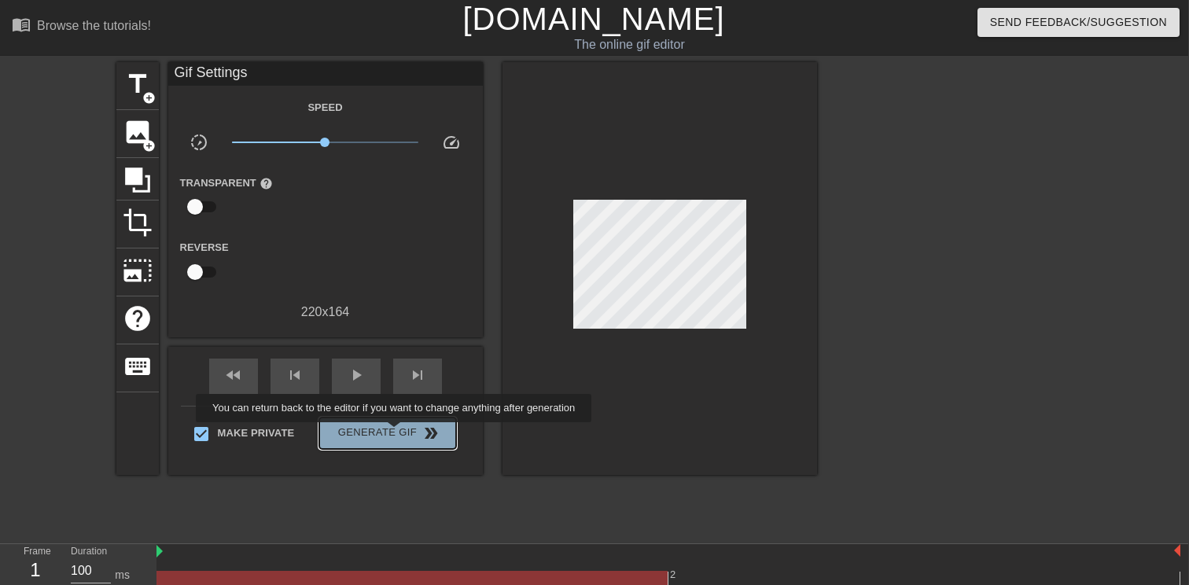
click at [404, 433] on span "Generate Gif double_arrow" at bounding box center [386, 433] width 123 height 19
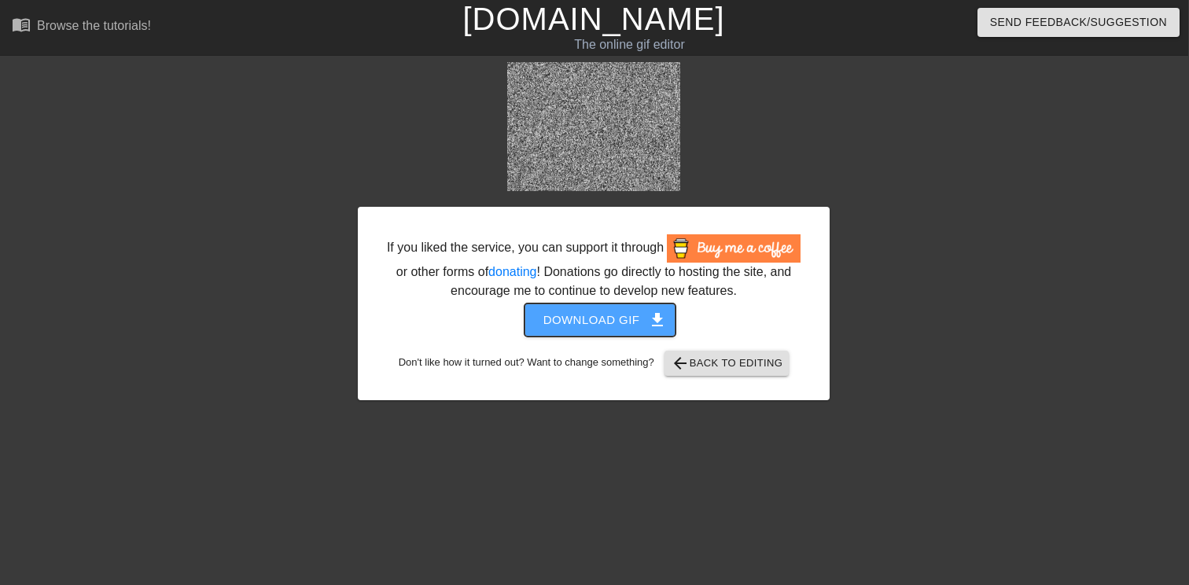
click at [565, 330] on span "Download gif get_app" at bounding box center [600, 320] width 114 height 20
